Goal: Task Accomplishment & Management: Use online tool/utility

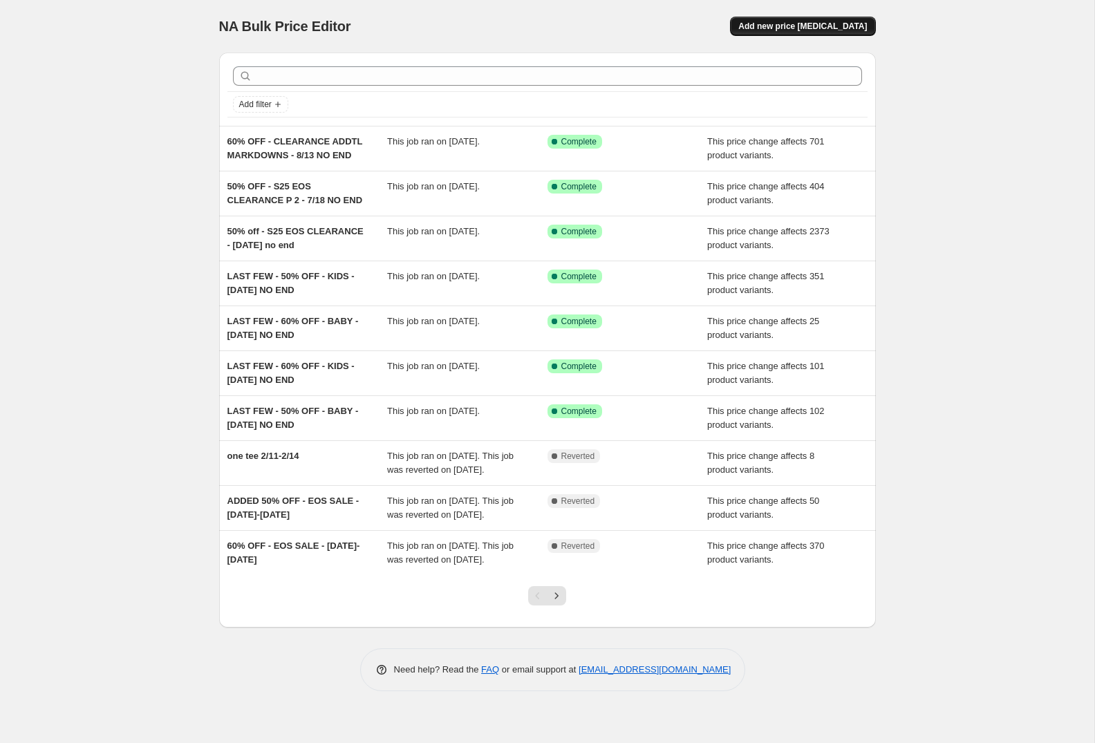
click at [825, 30] on span "Add new price [MEDICAL_DATA]" at bounding box center [802, 26] width 129 height 11
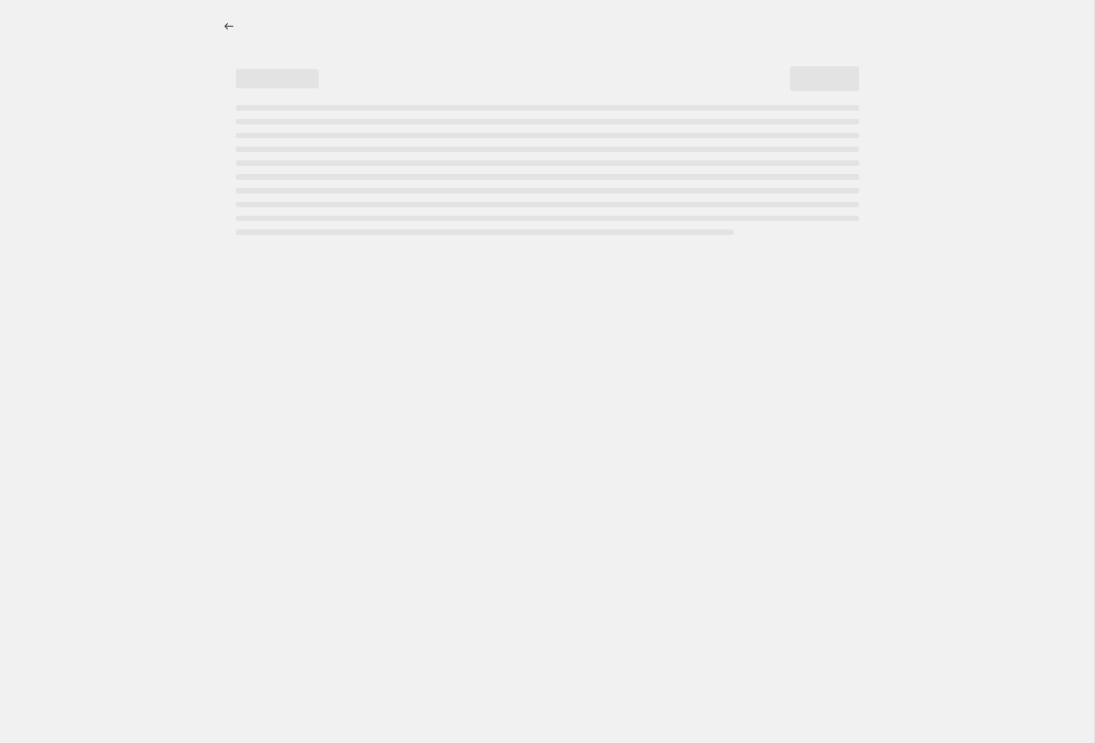
select select "percentage"
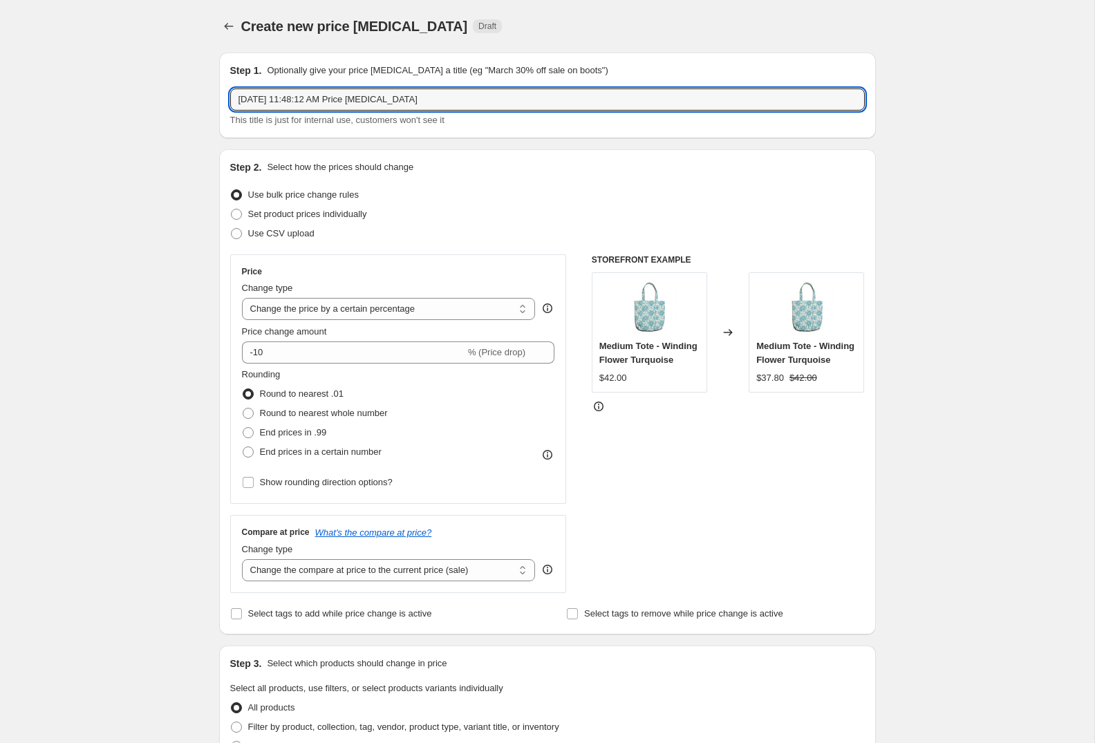
drag, startPoint x: 473, startPoint y: 101, endPoint x: 167, endPoint y: 104, distance: 306.8
click at [167, 104] on div "Create new price [MEDICAL_DATA]. This page is ready Create new price [MEDICAL_D…" at bounding box center [547, 690] width 1094 height 1381
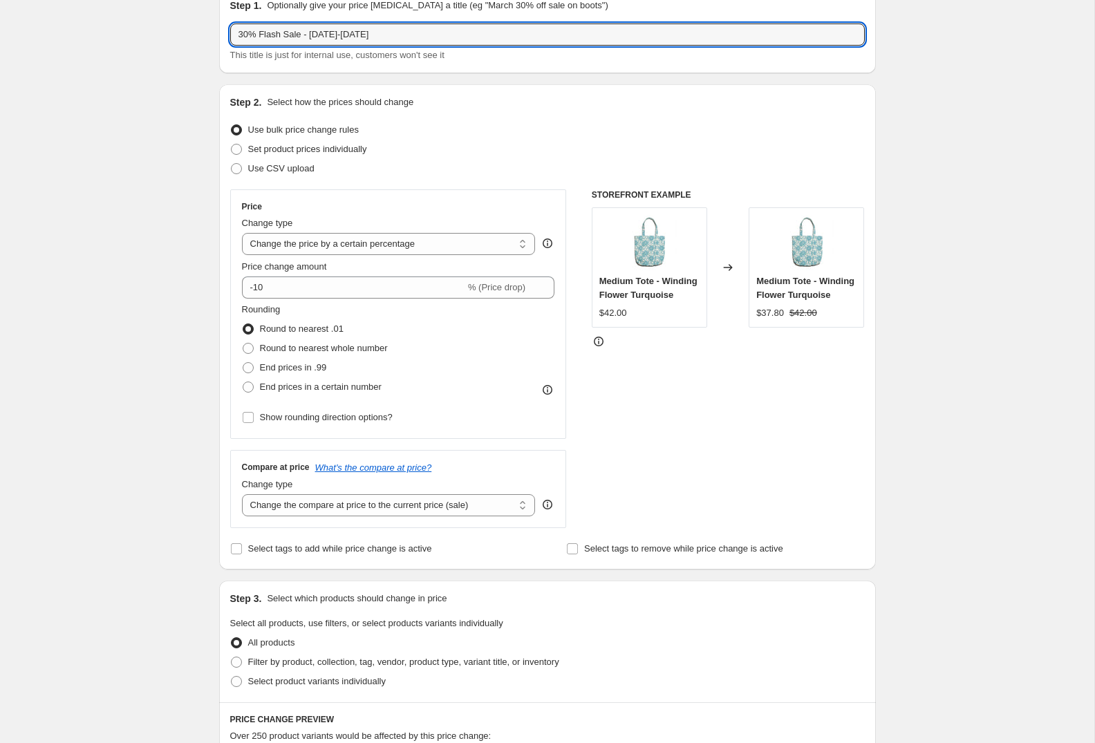
scroll to position [70, 0]
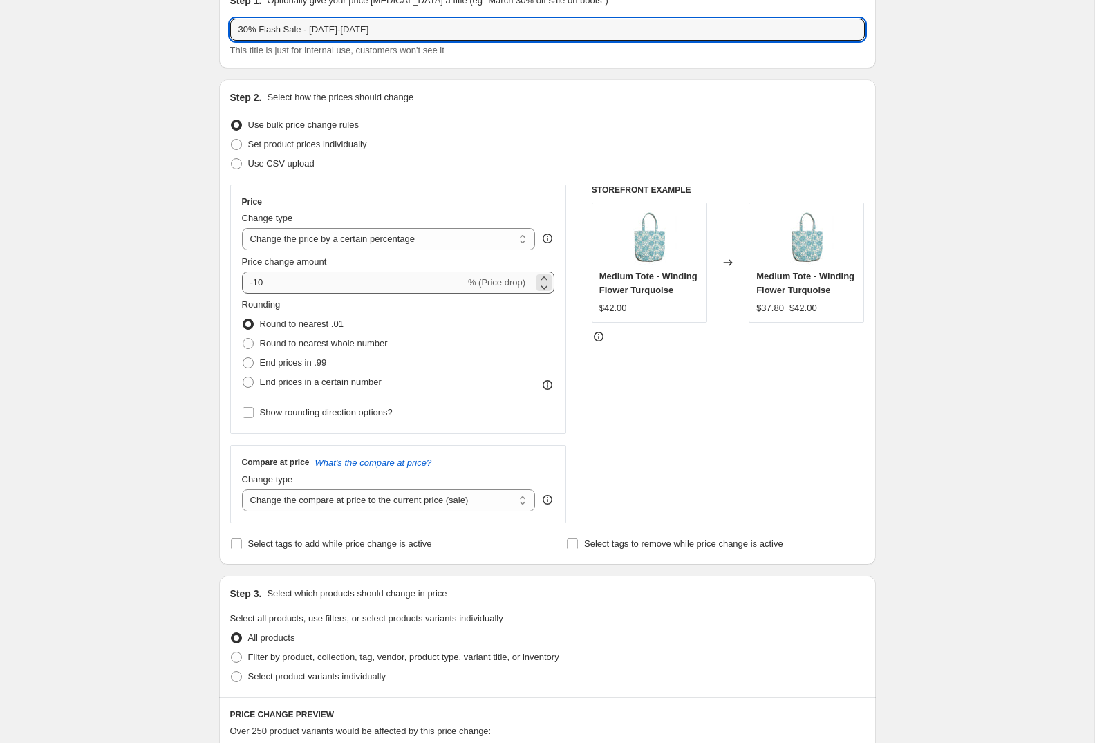
type input "30% Flash Sale - [DATE]-[DATE]"
click at [288, 281] on input "-10" at bounding box center [353, 283] width 223 height 22
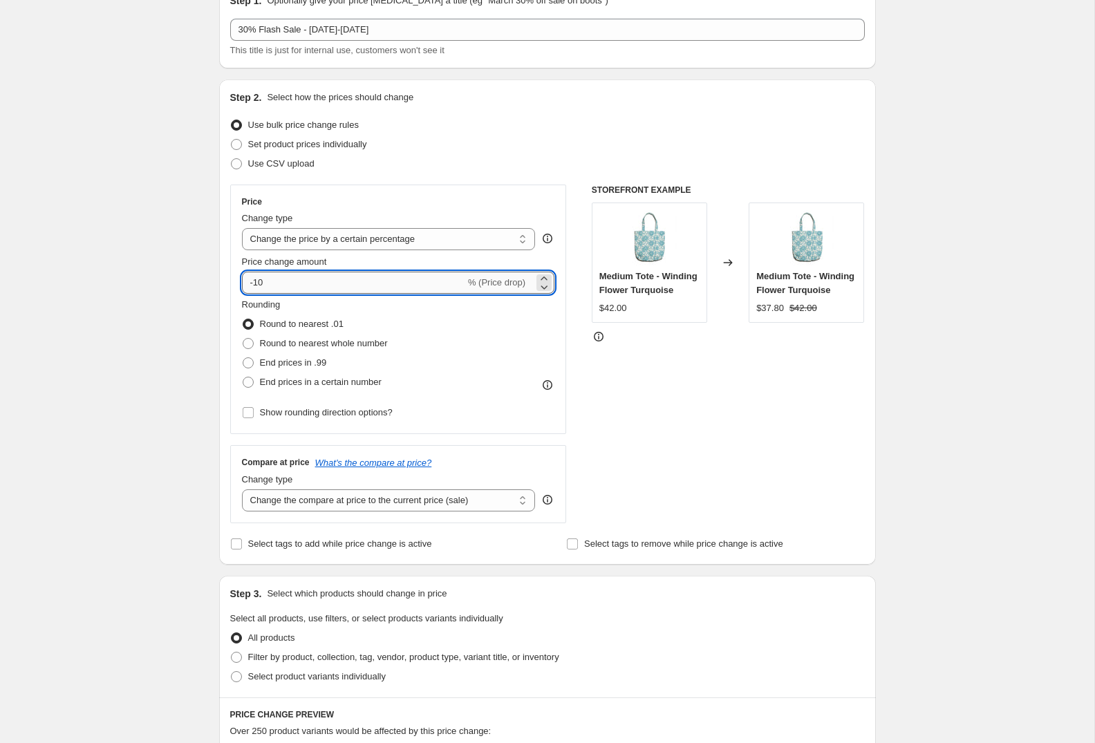
type input "-1"
type input "-30"
click at [325, 239] on select "Change the price to a certain amount Change the price by a certain amount Chang…" at bounding box center [389, 239] width 294 height 22
select select "pcap"
click at [242, 228] on select "Change the price to a certain amount Change the price by a certain amount Chang…" at bounding box center [389, 239] width 294 height 22
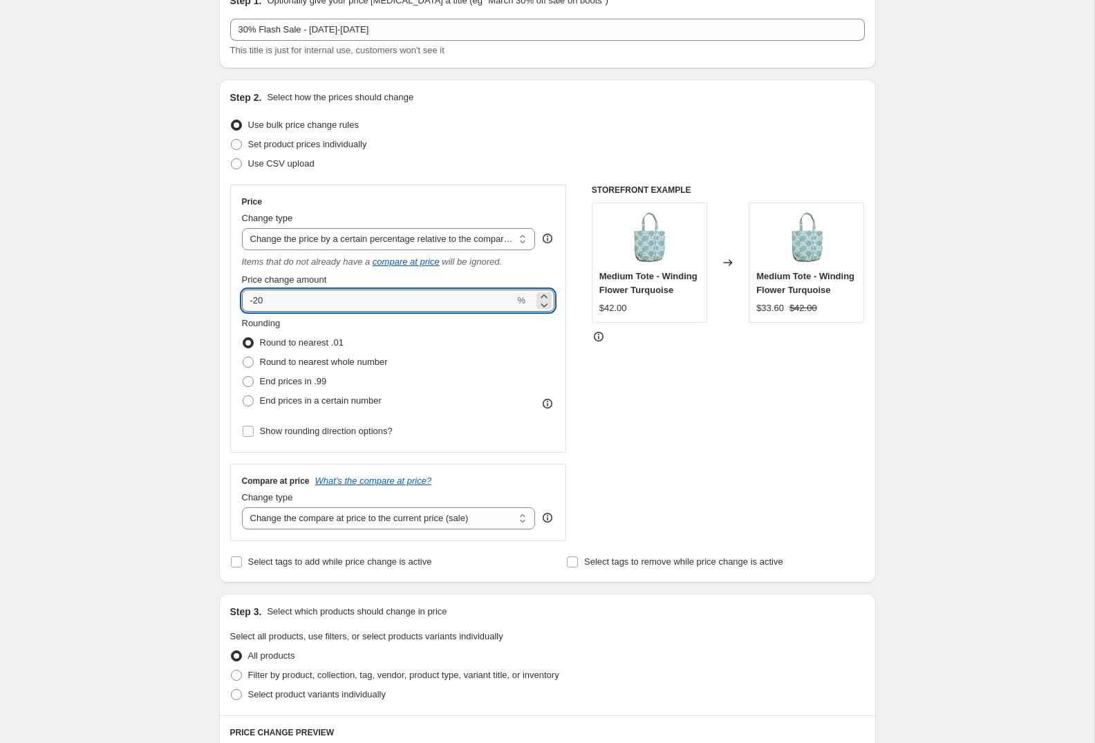
click at [259, 301] on input "-20" at bounding box center [378, 301] width 273 height 22
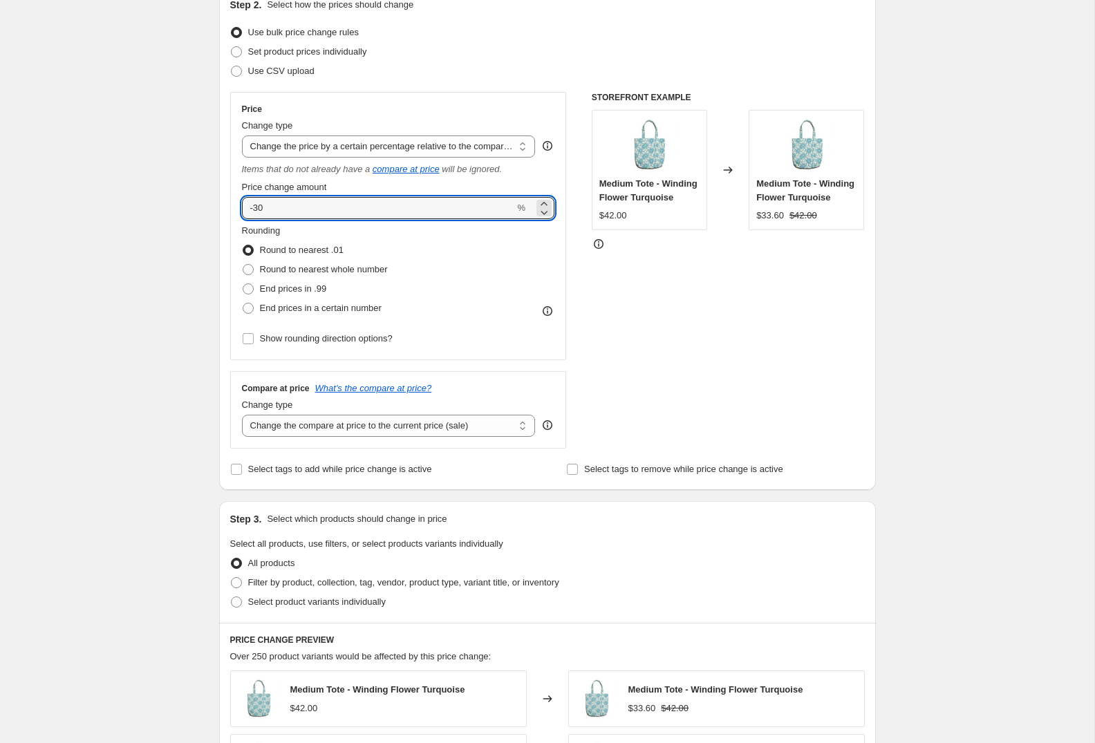
scroll to position [185, 0]
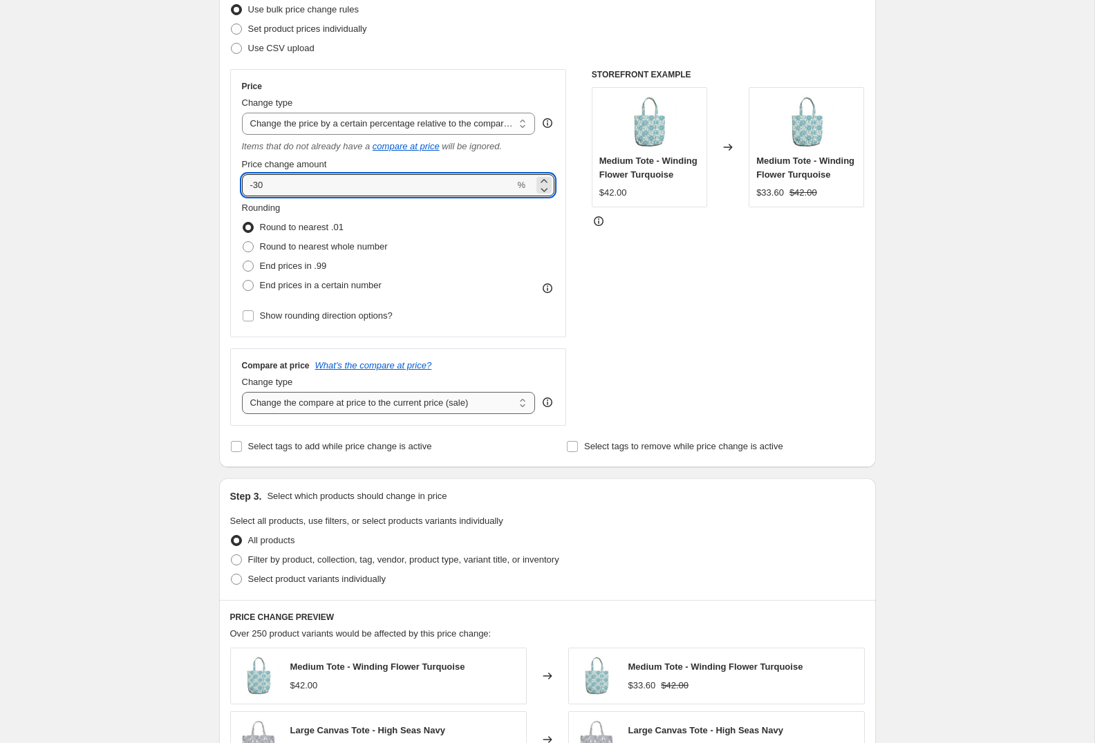
type input "-30"
click at [467, 404] on select "Change the compare at price to the current price (sale) Change the compare at p…" at bounding box center [389, 403] width 294 height 22
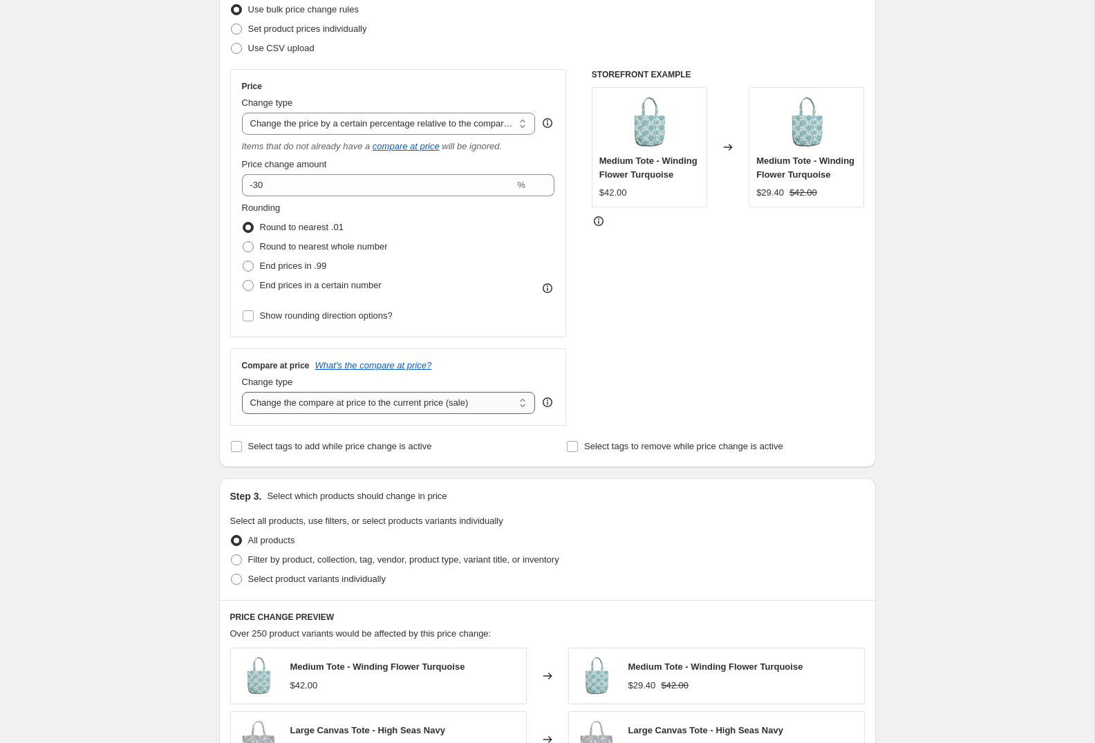
select select "no_change"
click at [242, 392] on select "Change the compare at price to the current price (sale) Change the compare at p…" at bounding box center [389, 403] width 294 height 22
click at [310, 443] on span "Select tags to add while price change is active" at bounding box center [340, 446] width 184 height 10
click at [242, 443] on input "Select tags to add while price change is active" at bounding box center [236, 446] width 11 height 11
checkbox input "true"
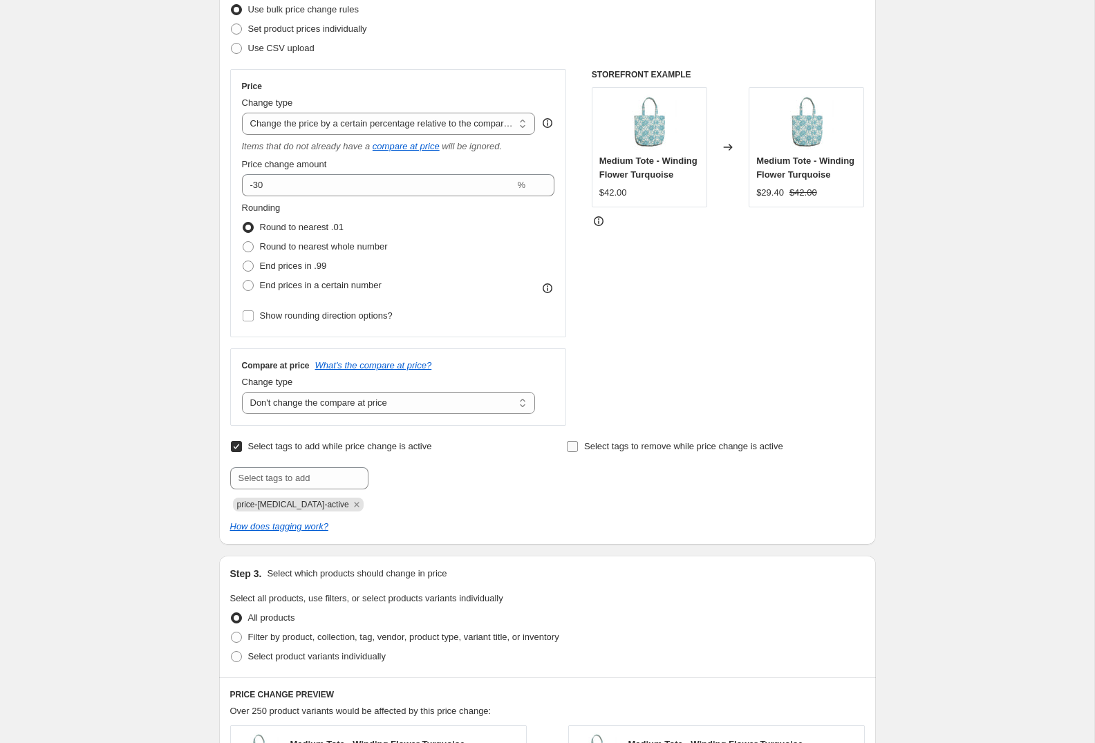
click at [632, 446] on span "Select tags to remove while price change is active" at bounding box center [683, 446] width 199 height 10
click at [578, 446] on input "Select tags to remove while price change is active" at bounding box center [572, 446] width 11 height 11
click at [613, 469] on input "text" at bounding box center [635, 478] width 138 height 22
click at [574, 447] on input "Select tags to remove while price change is active" at bounding box center [572, 446] width 11 height 11
checkbox input "false"
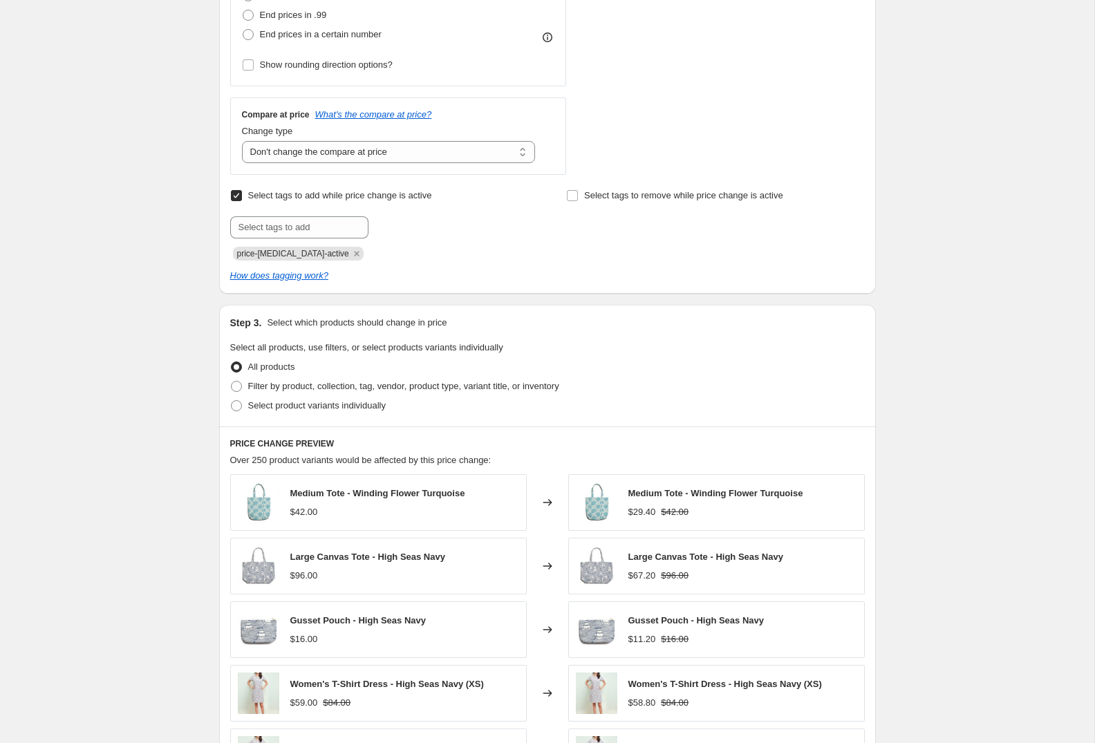
scroll to position [453, 0]
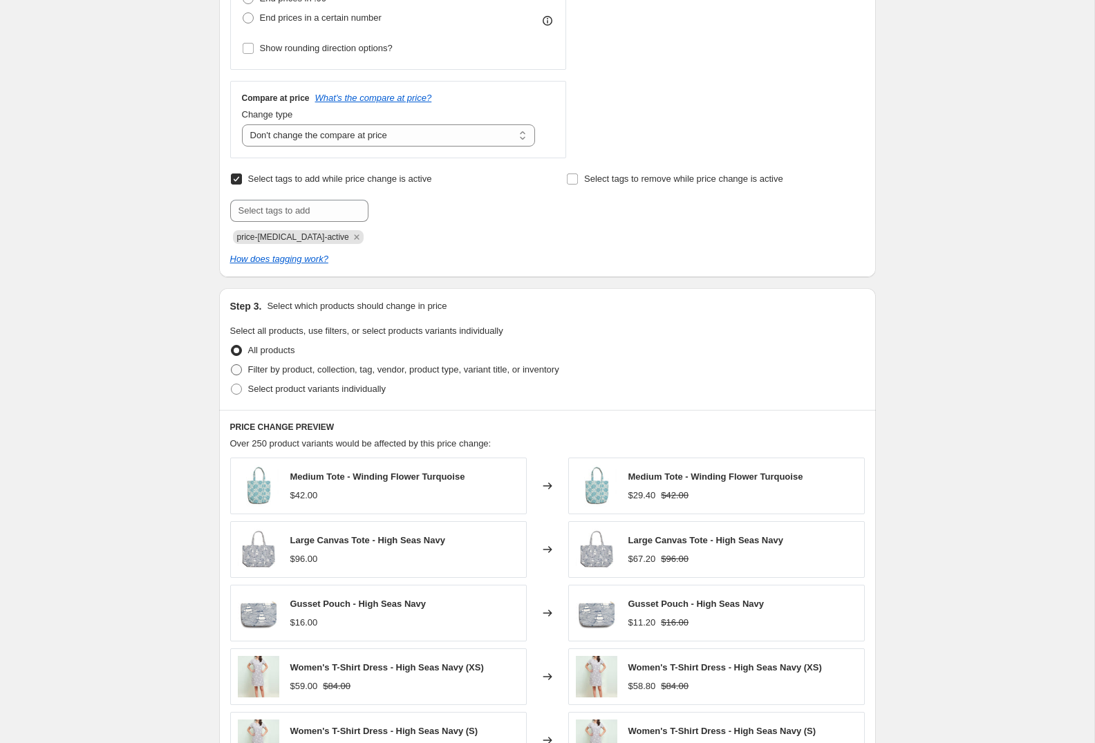
click at [413, 368] on span "Filter by product, collection, tag, vendor, product type, variant title, or inv…" at bounding box center [403, 369] width 311 height 10
click at [231, 365] on input "Filter by product, collection, tag, vendor, product type, variant title, or inv…" at bounding box center [231, 364] width 1 height 1
radio input "true"
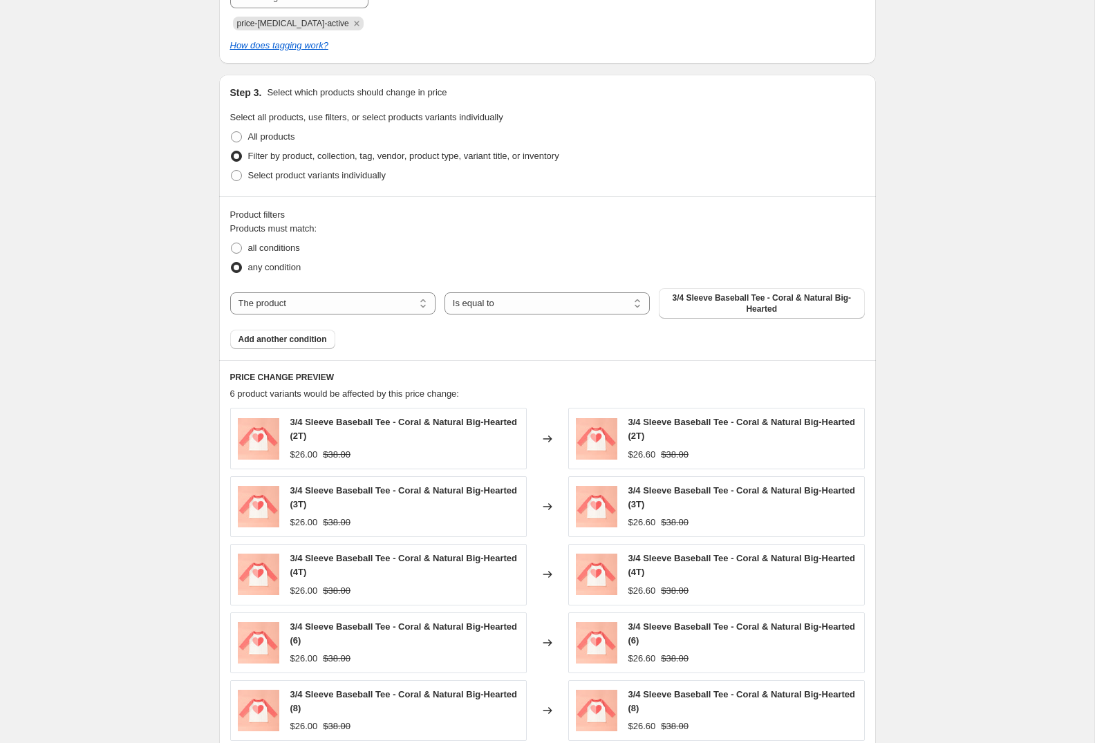
scroll to position [670, 0]
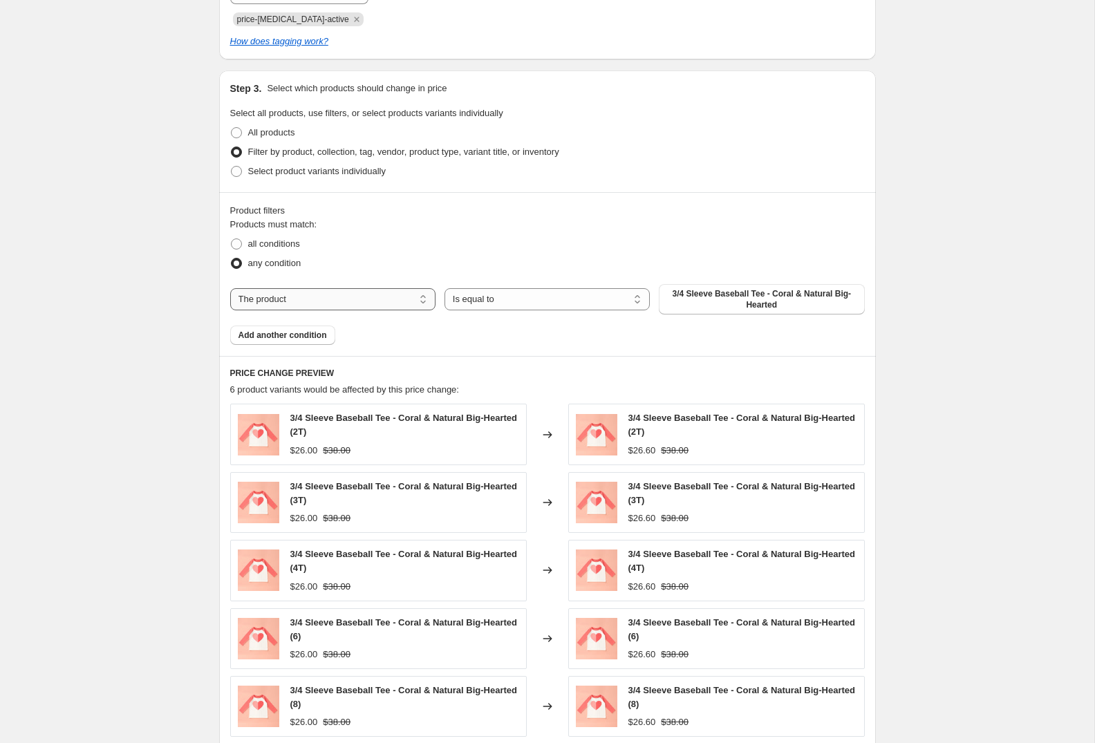
click at [351, 295] on select "The product The product's collection The product's tag The product's vendor The…" at bounding box center [332, 299] width 205 height 22
click at [254, 247] on span "all conditions" at bounding box center [274, 243] width 52 height 10
click at [231, 239] on input "all conditions" at bounding box center [231, 238] width 1 height 1
radio input "true"
click at [306, 293] on select "The product The product's collection The product's tag The product's vendor The…" at bounding box center [332, 299] width 205 height 22
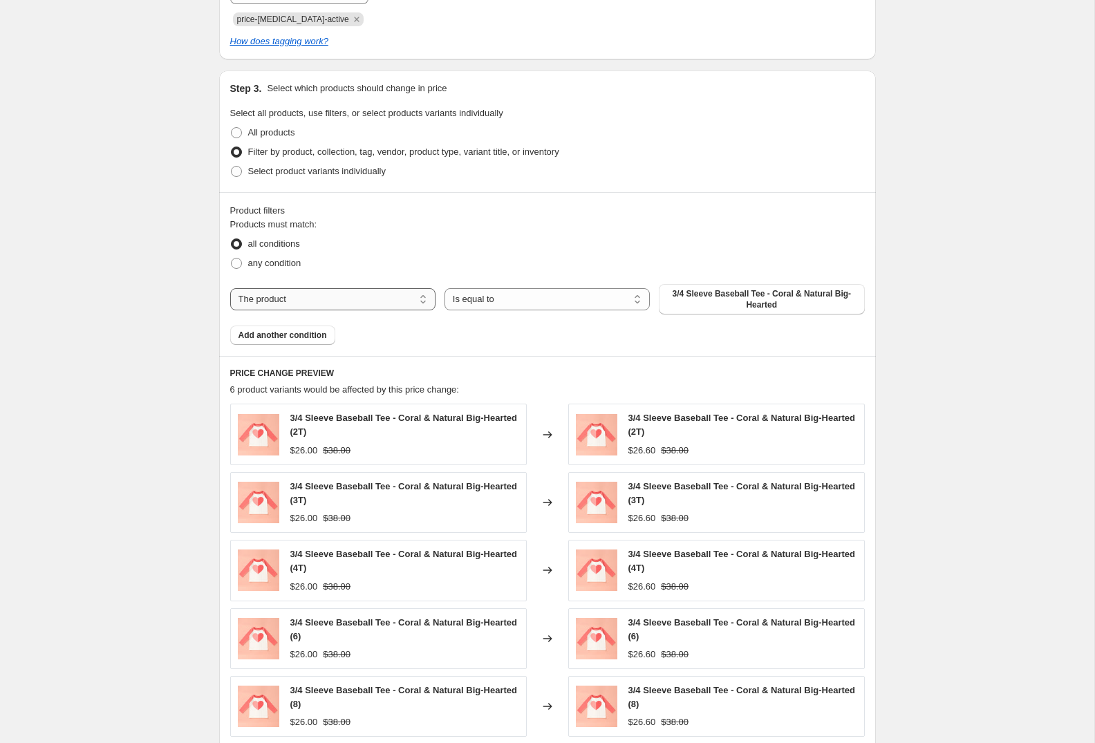
select select "tag"
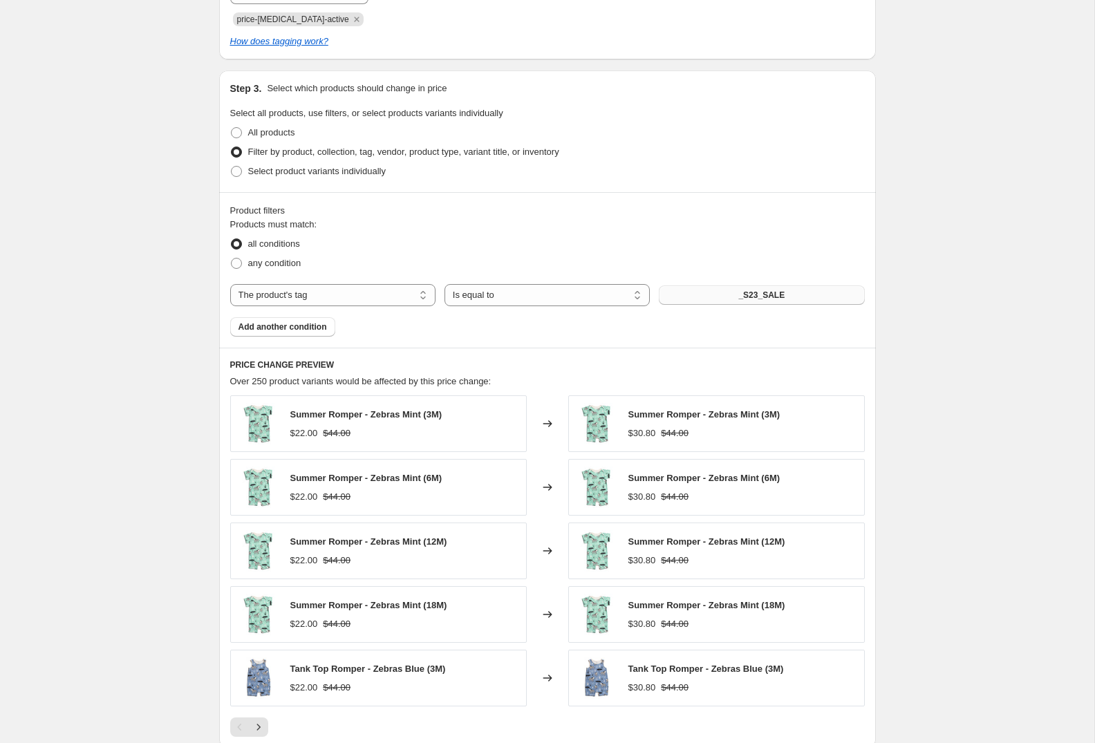
click at [813, 298] on button "_S23_SALE" at bounding box center [761, 294] width 205 height 19
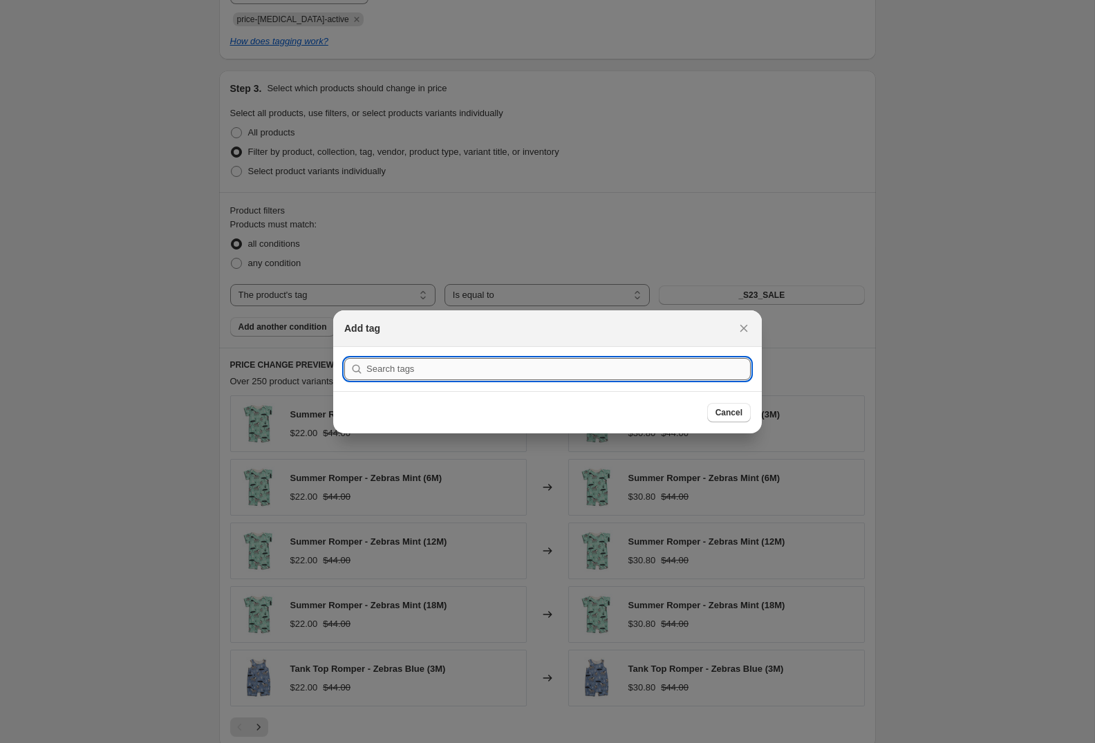
click at [433, 371] on input ":r2h:" at bounding box center [558, 369] width 384 height 22
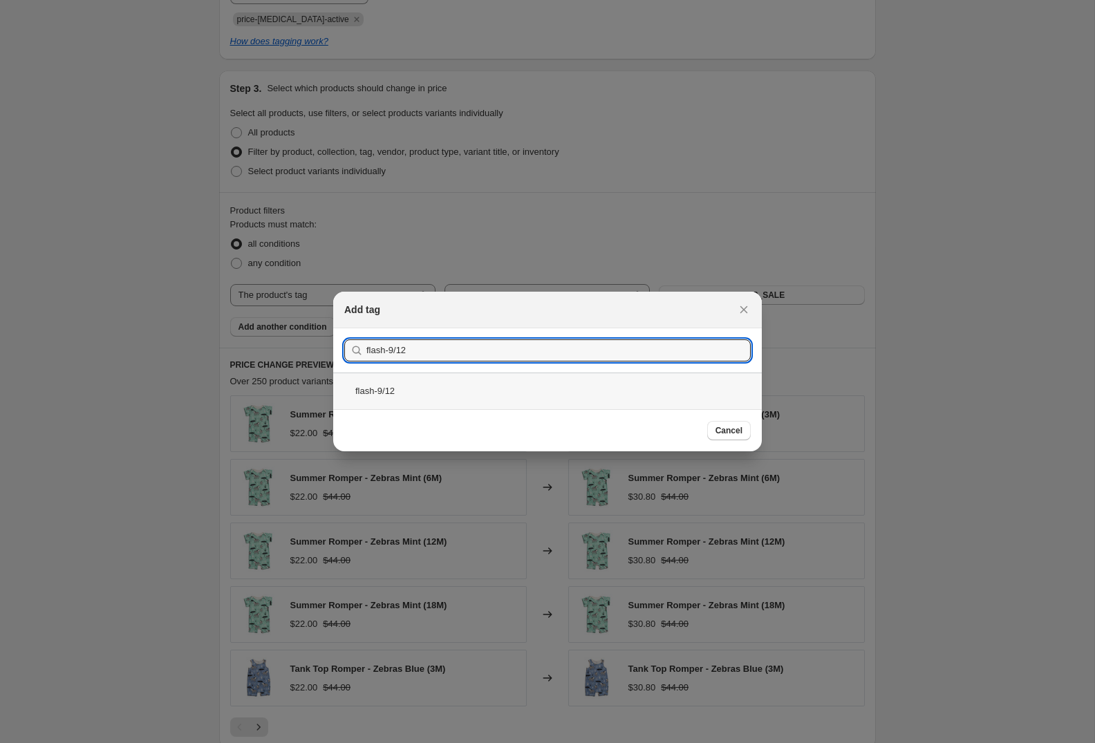
type input "flash-9/12"
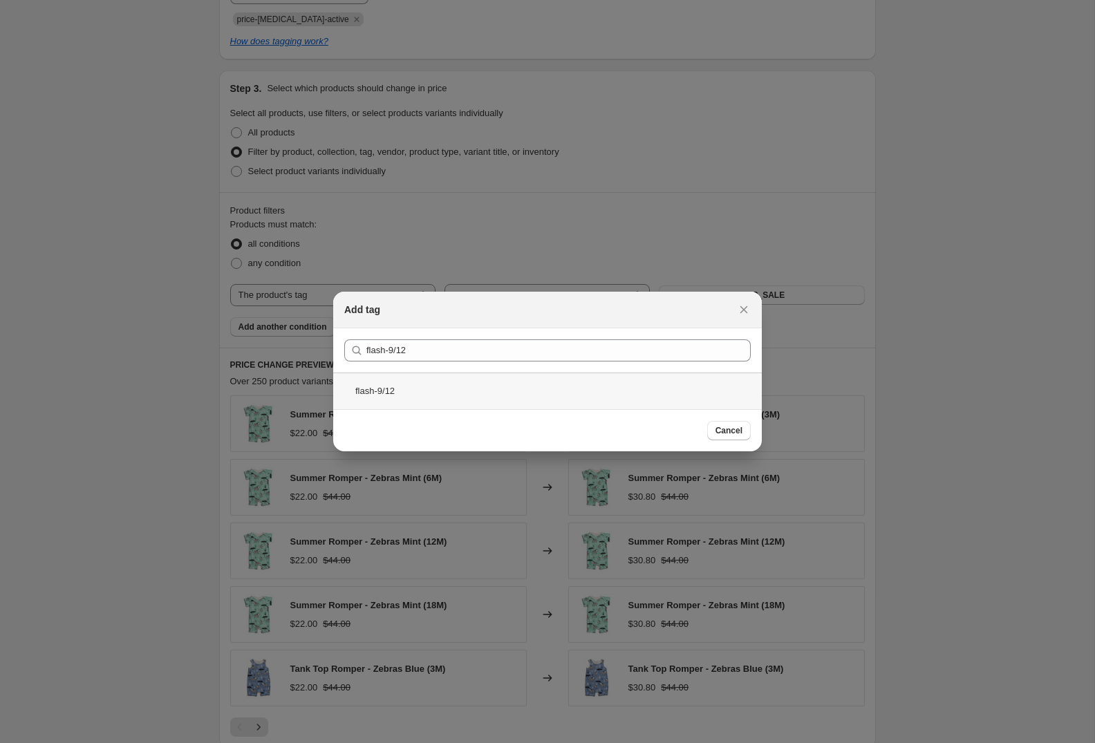
click at [402, 392] on div "flash-9/12" at bounding box center [547, 390] width 428 height 37
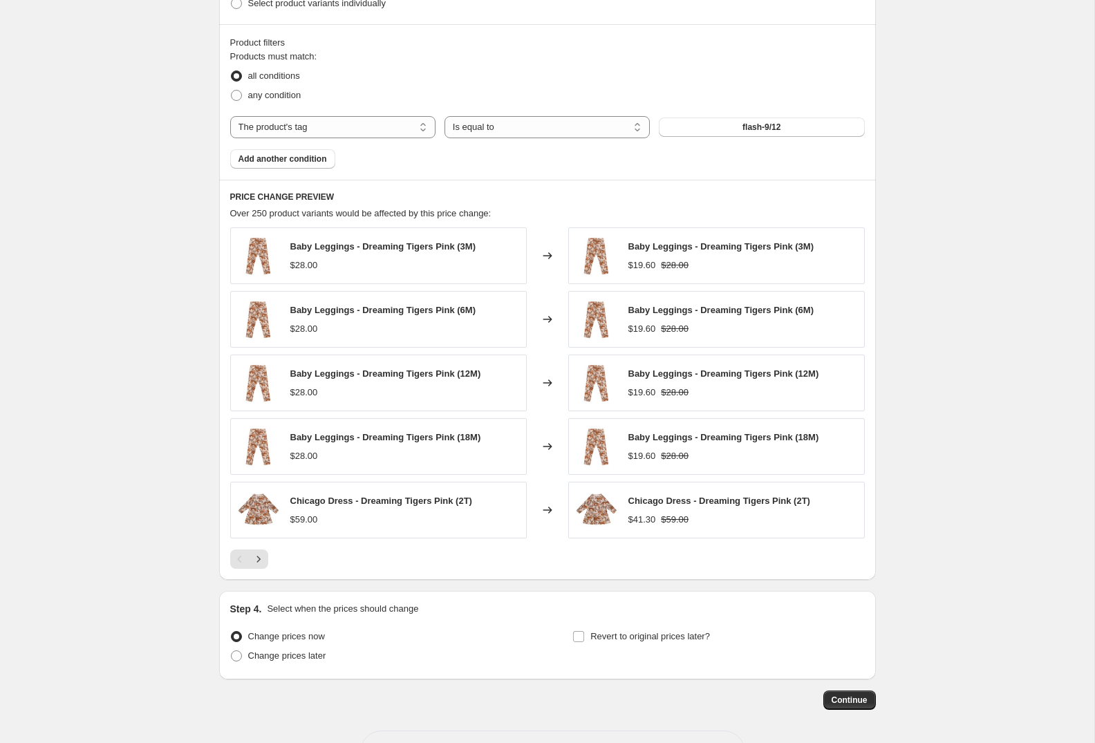
scroll to position [889, 0]
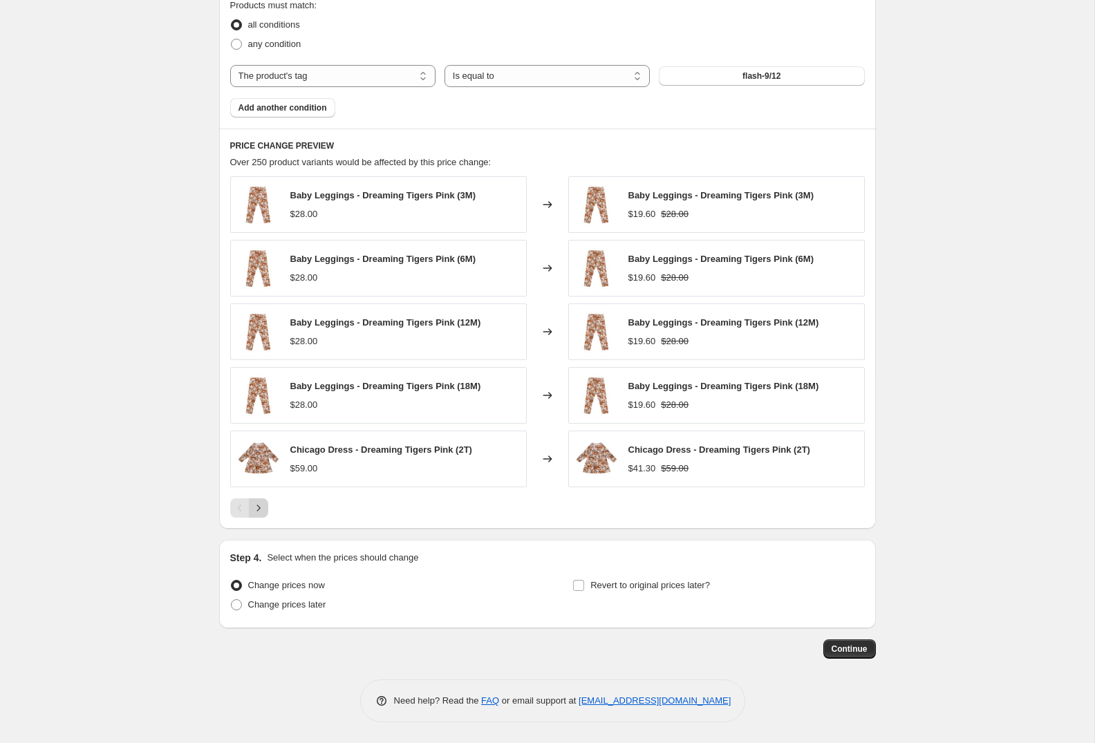
click at [256, 504] on icon "Next" at bounding box center [259, 508] width 14 height 14
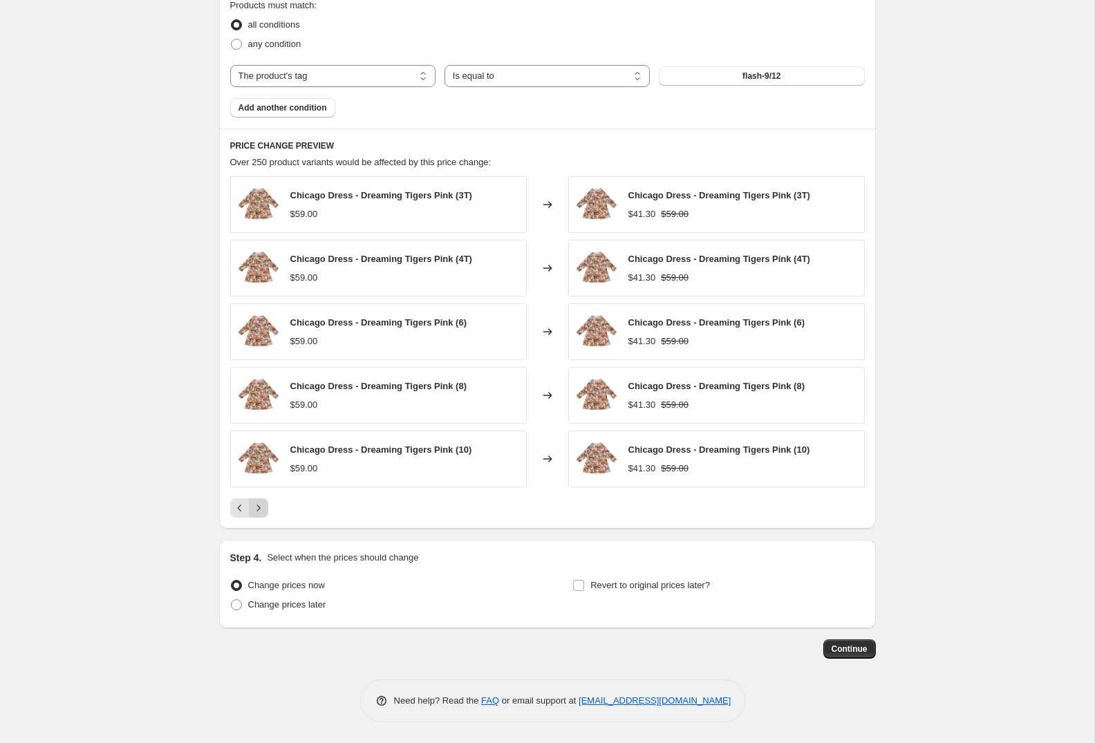
click at [263, 512] on icon "Next" at bounding box center [259, 508] width 14 height 14
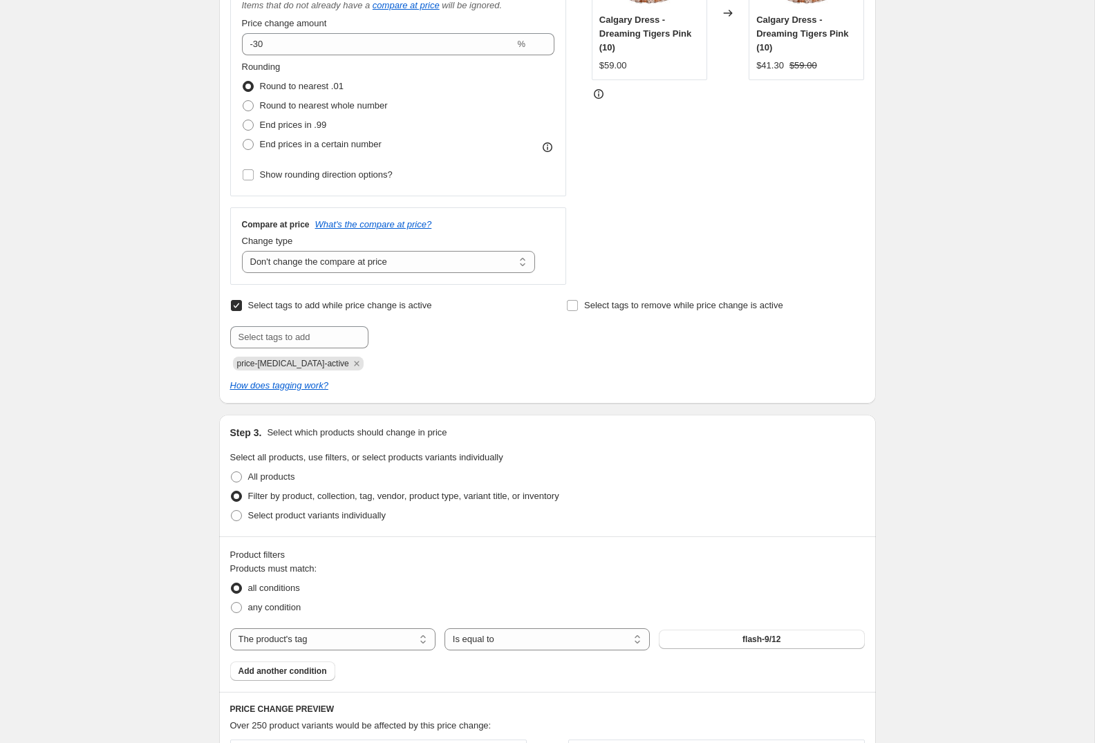
scroll to position [332, 0]
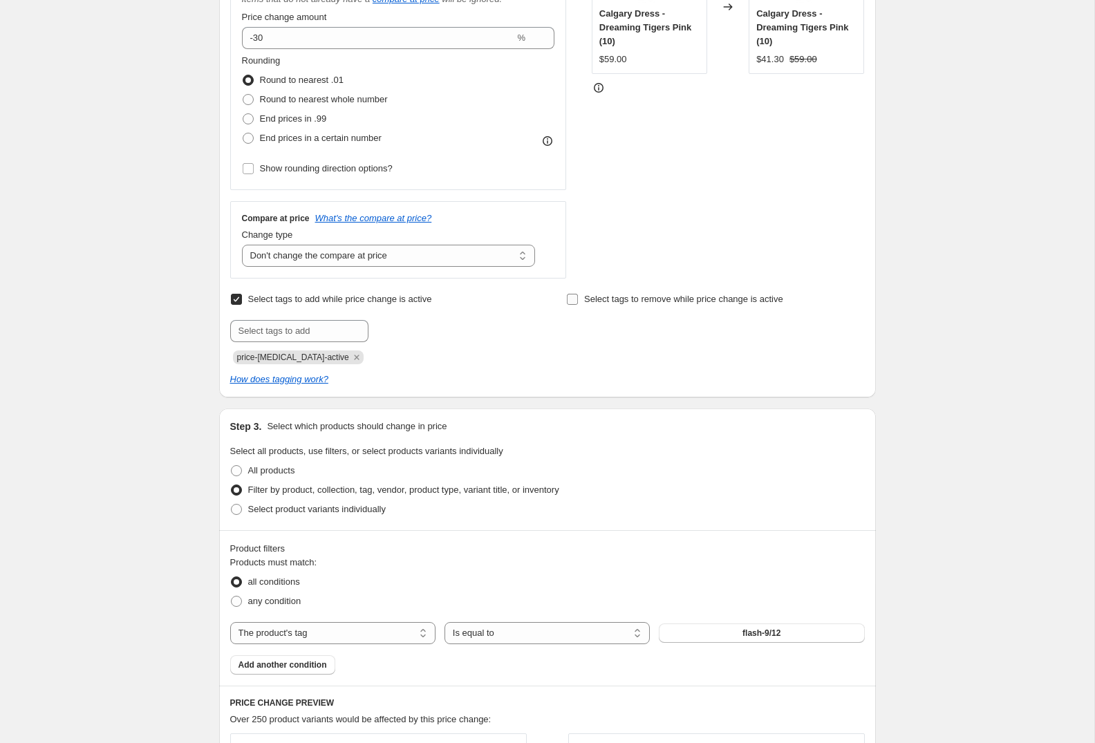
click at [609, 301] on span "Select tags to remove while price change is active" at bounding box center [683, 299] width 199 height 10
click at [578, 301] on input "Select tags to remove while price change is active" at bounding box center [572, 299] width 11 height 11
checkbox input "true"
click at [589, 331] on input "text" at bounding box center [635, 331] width 138 height 22
type input "w"
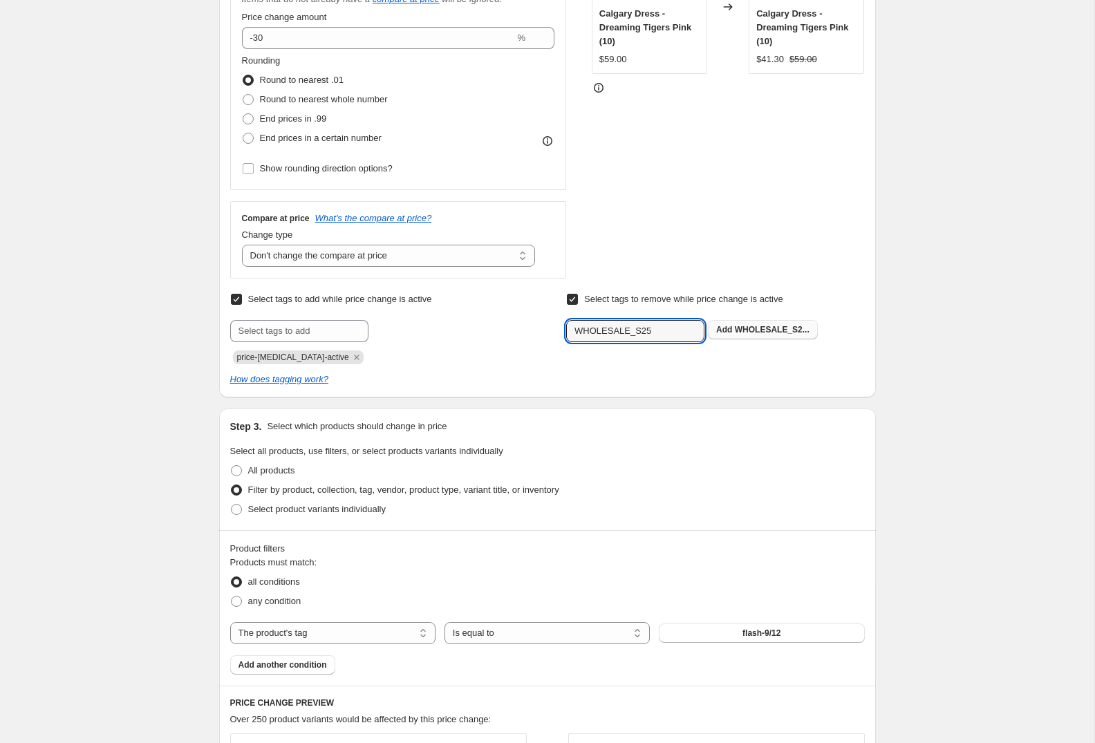
type input "WHOLESALE_S25"
click at [788, 330] on span "WHOLESALE_S2..." at bounding box center [772, 330] width 75 height 10
click at [864, 451] on div "Step 3. Select which products should change in price Select all products, use f…" at bounding box center [547, 469] width 656 height 122
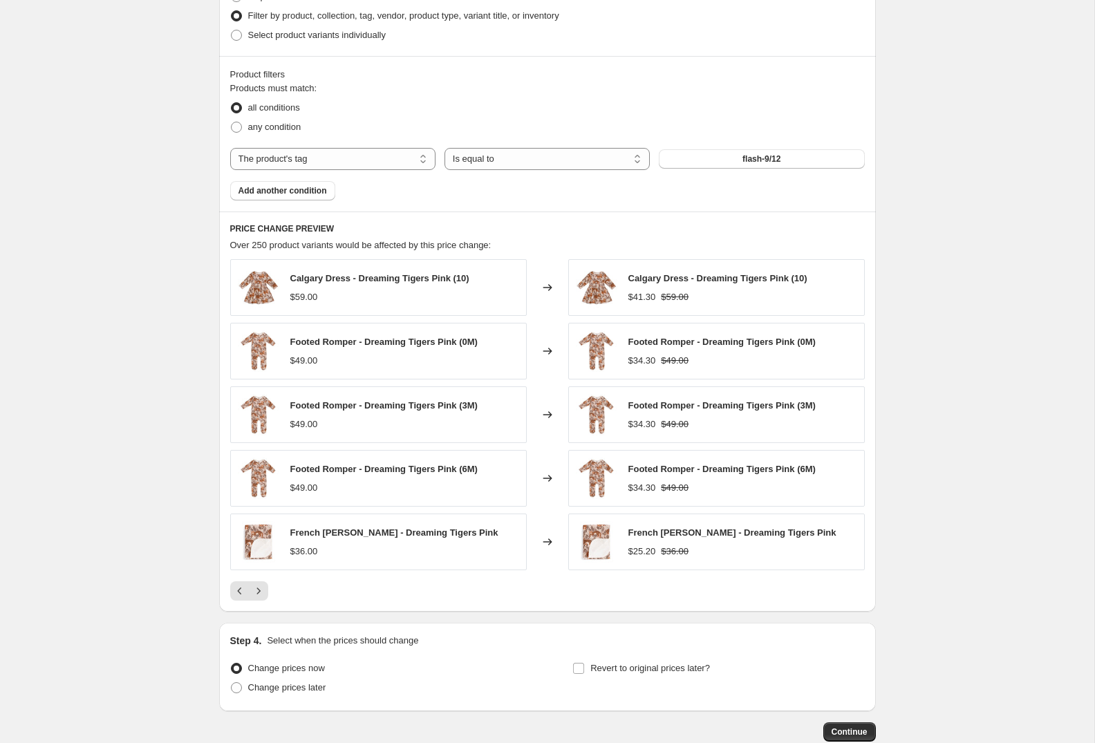
scroll to position [889, 0]
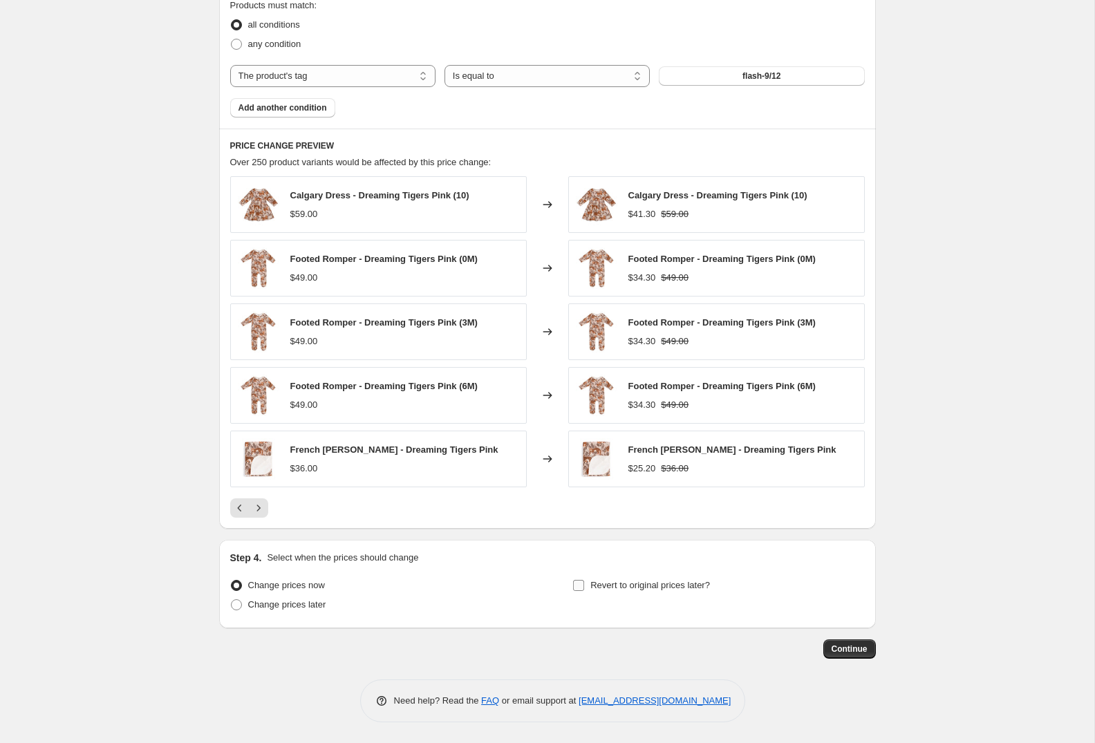
click at [600, 580] on span "Revert to original prices later?" at bounding box center [650, 585] width 120 height 10
click at [584, 580] on input "Revert to original prices later?" at bounding box center [578, 585] width 11 height 11
checkbox input "true"
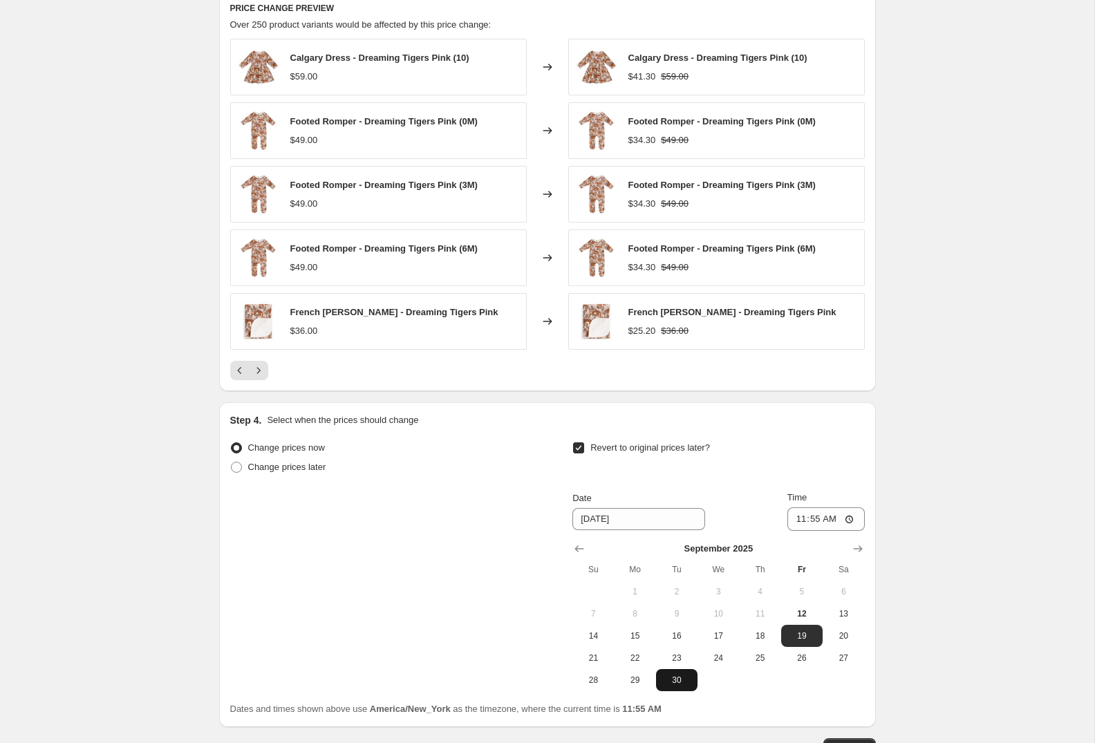
scroll to position [1073, 0]
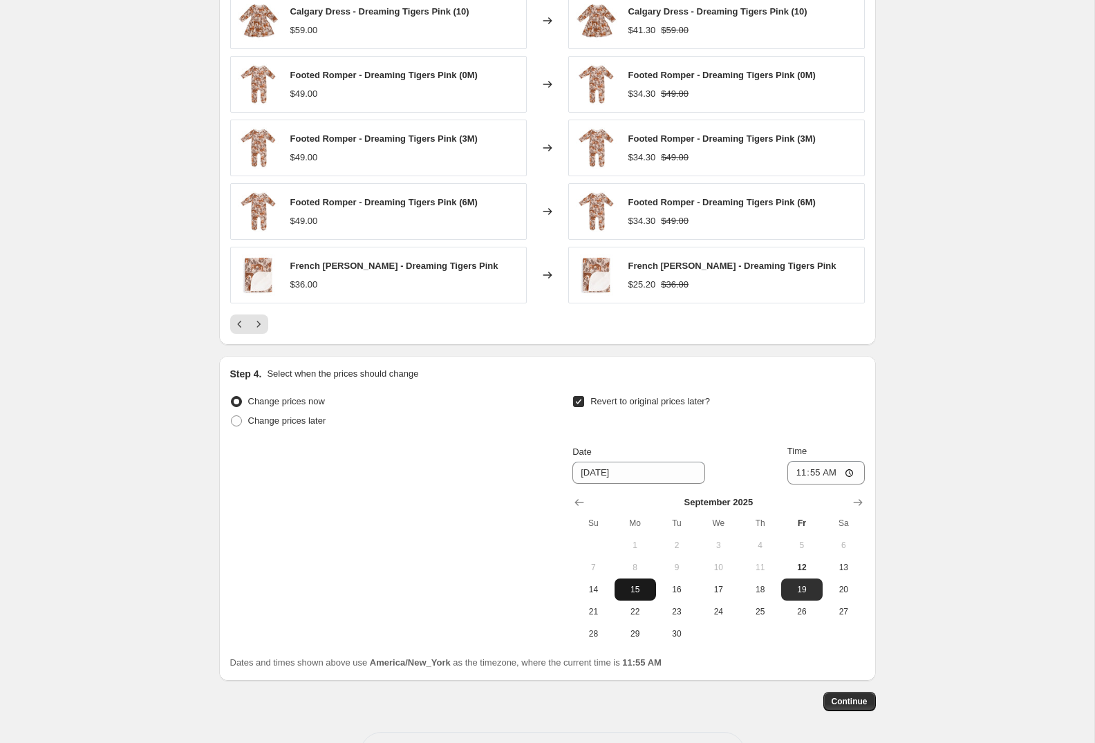
click at [636, 587] on span "15" at bounding box center [635, 589] width 30 height 11
type input "[DATE]"
click at [849, 472] on input "11:55" at bounding box center [825, 472] width 77 height 23
type input "04:00"
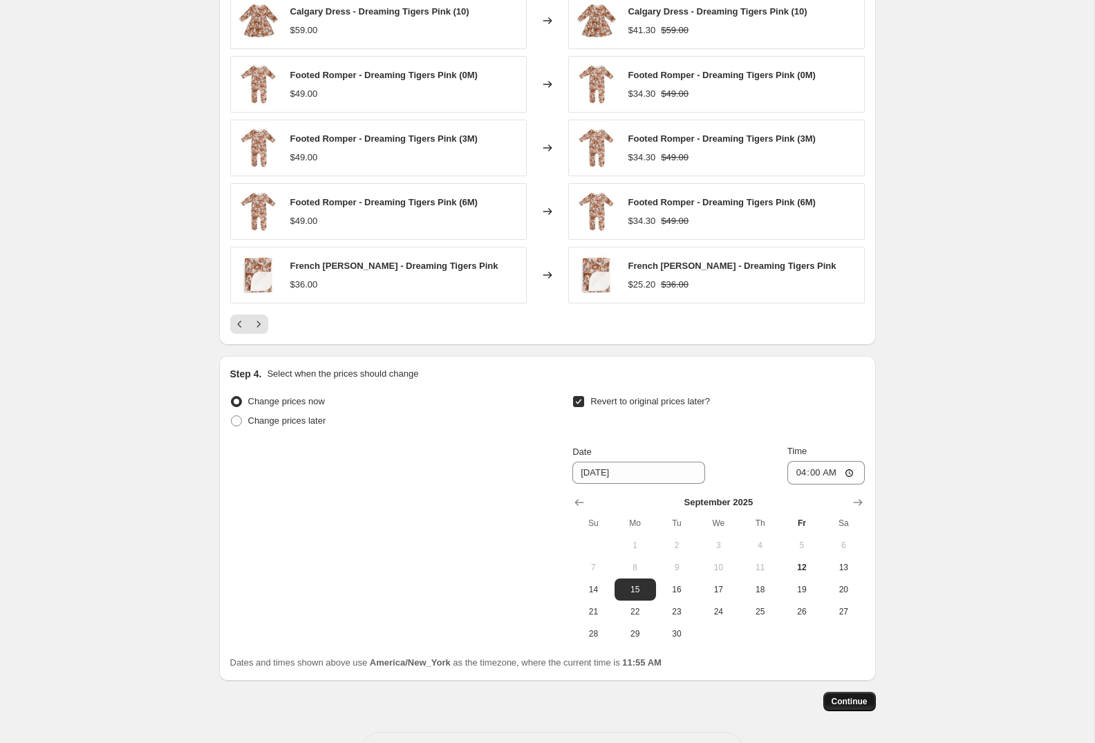
click at [854, 703] on span "Continue" at bounding box center [849, 701] width 36 height 11
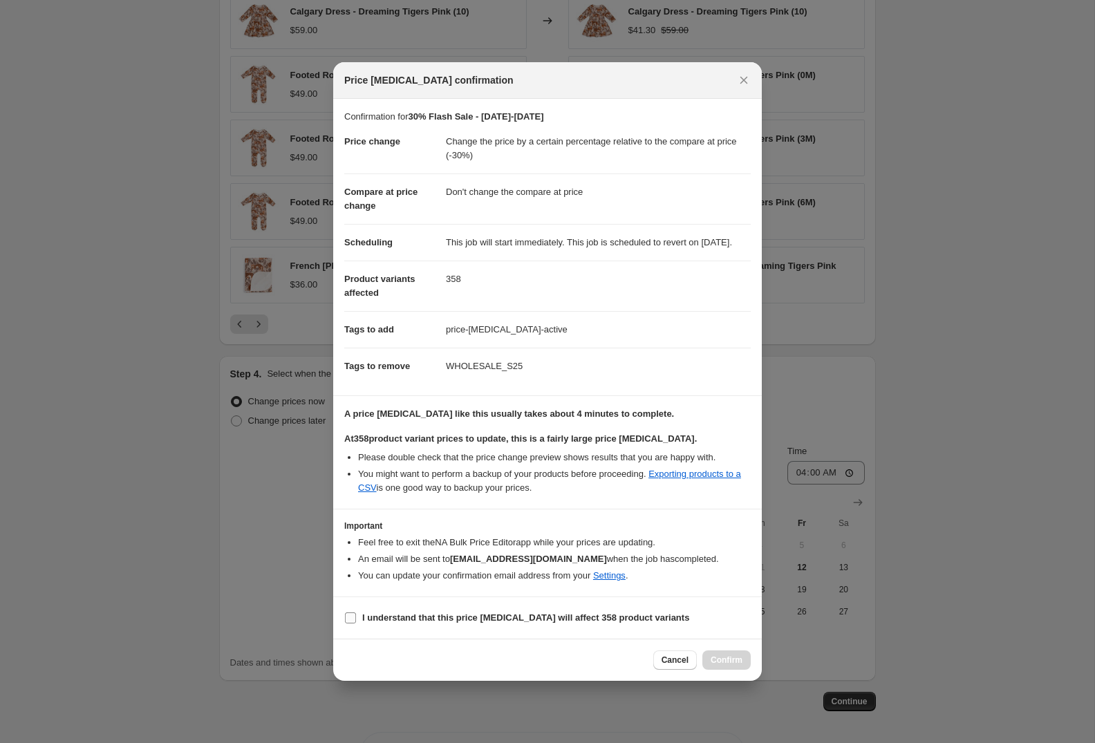
click at [377, 625] on span "I understand that this price [MEDICAL_DATA] will affect 358 product variants" at bounding box center [525, 618] width 327 height 14
click at [356, 623] on input "I understand that this price [MEDICAL_DATA] will affect 358 product variants" at bounding box center [350, 617] width 11 height 11
checkbox input "true"
click at [730, 665] on span "Confirm" at bounding box center [726, 659] width 32 height 11
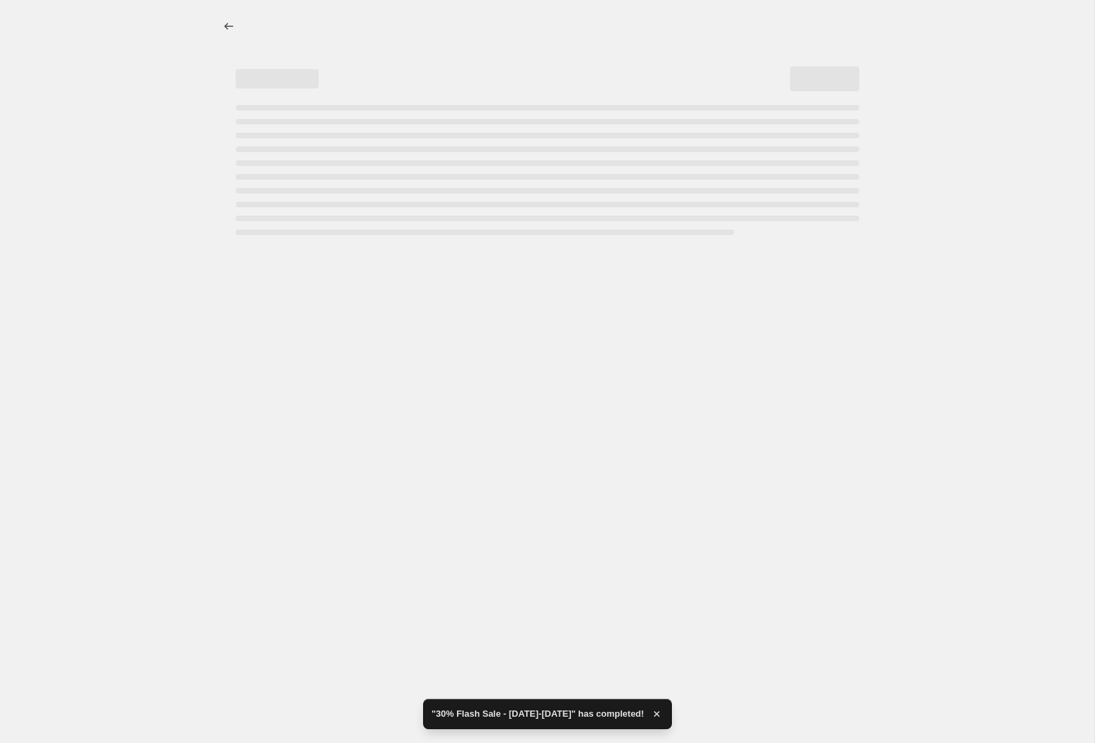
select select "pcap"
select select "no_change"
select select "tag"
